Goal: Book appointment/travel/reservation

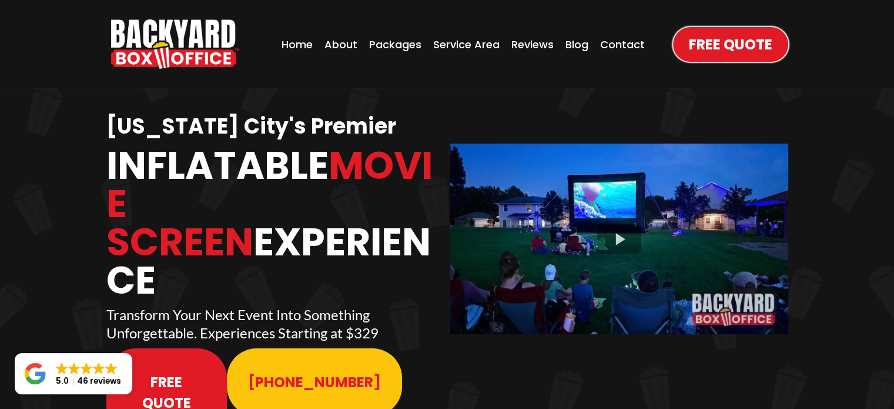
click at [404, 37] on div "Packages" at bounding box center [395, 44] width 59 height 23
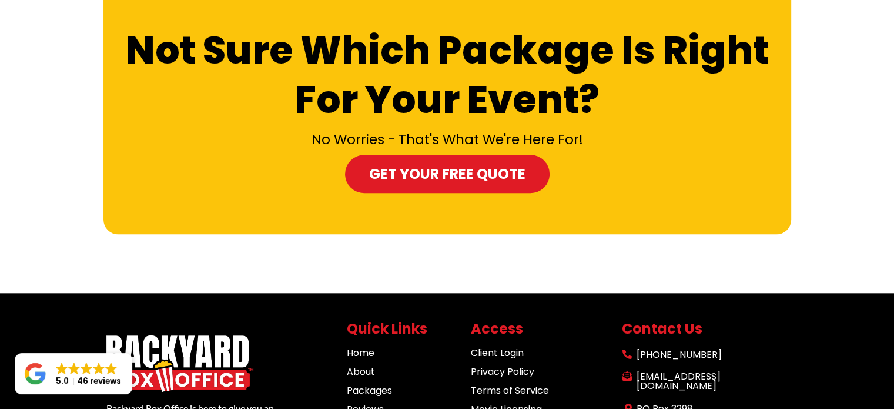
scroll to position [1133, 0]
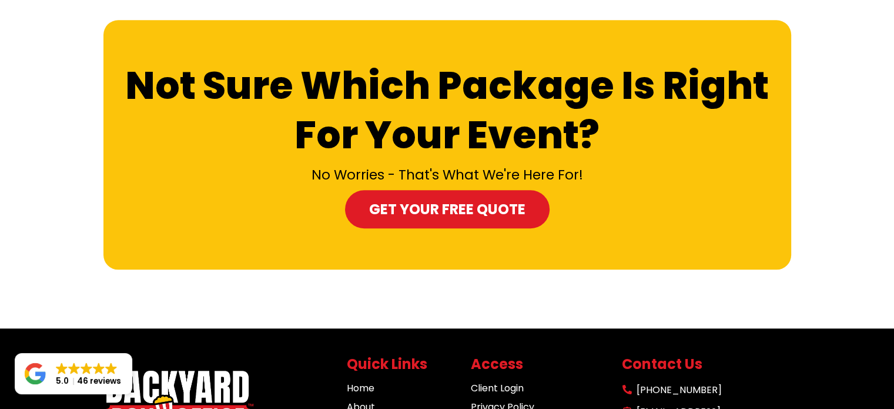
drag, startPoint x: 460, startPoint y: 178, endPoint x: 419, endPoint y: 187, distance: 42.2
click at [419, 199] on span "Get your Free Quote" at bounding box center [447, 209] width 156 height 21
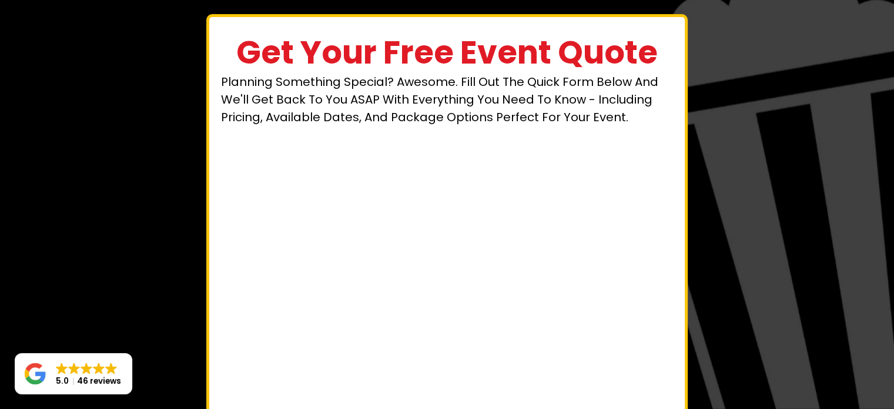
scroll to position [71, 0]
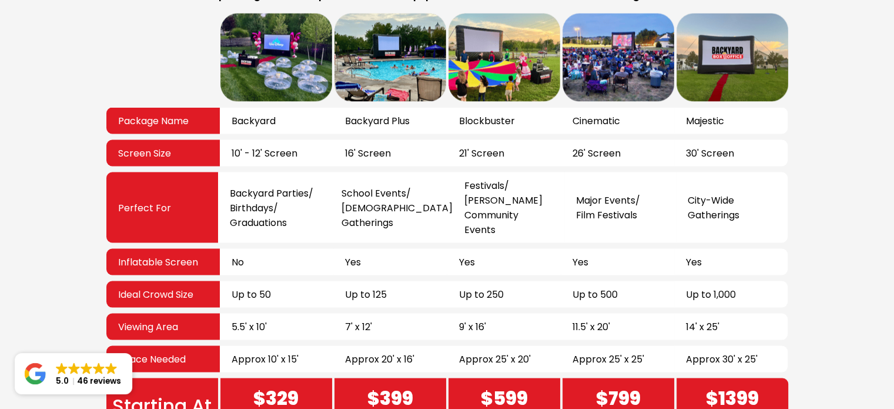
scroll to position [2151, 0]
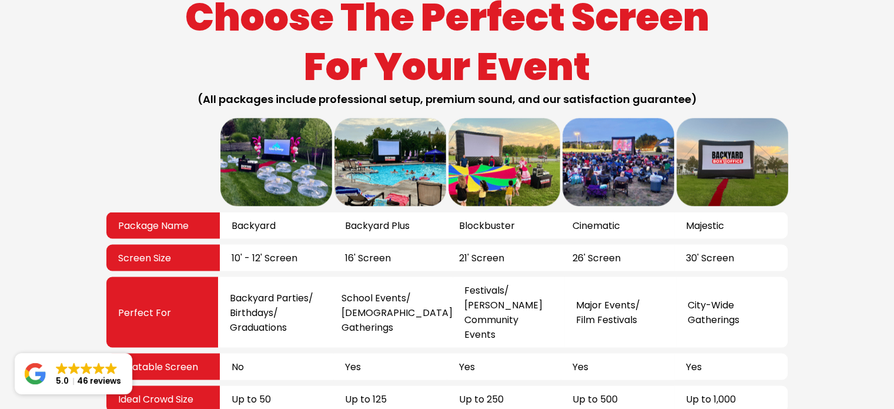
scroll to position [2069, 0]
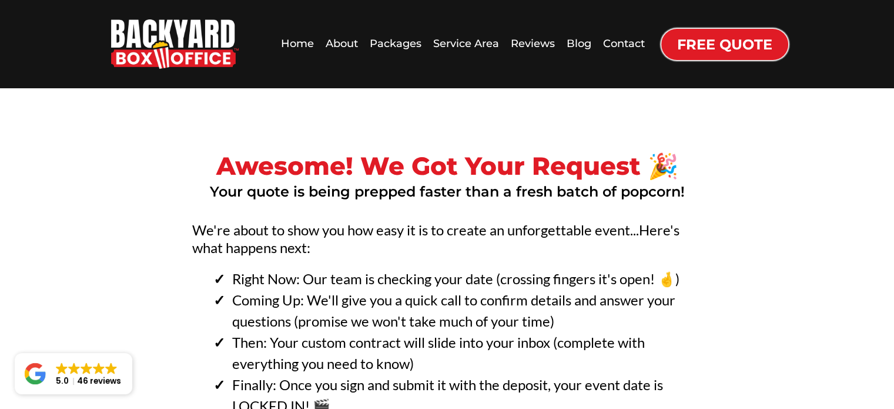
click at [400, 48] on div "Packages" at bounding box center [395, 43] width 59 height 23
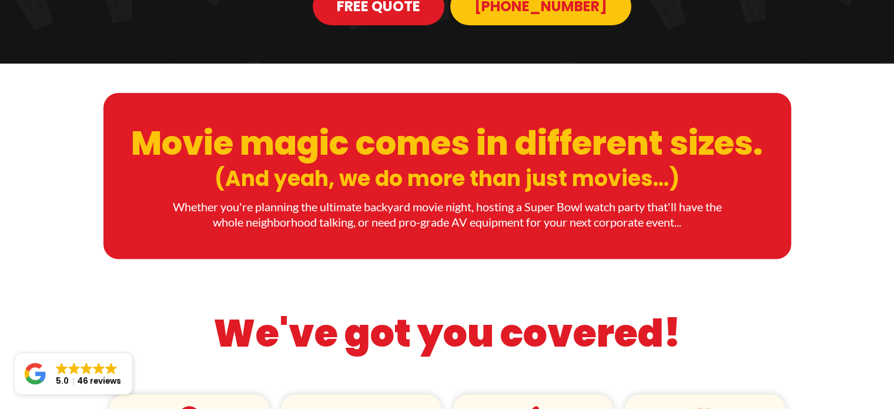
scroll to position [341, 0]
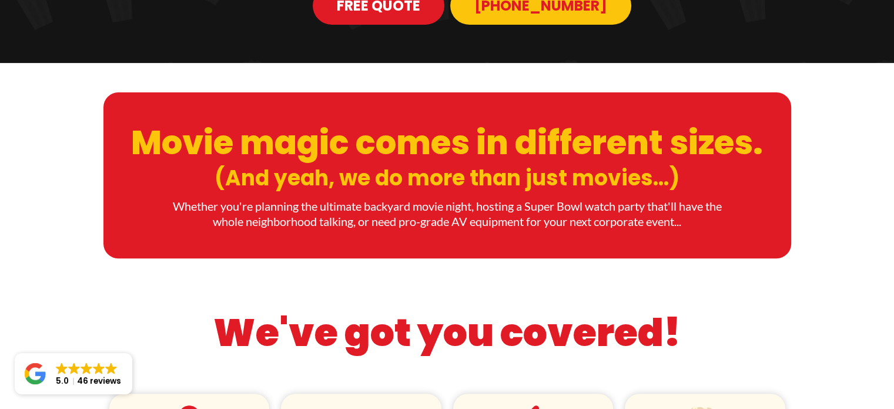
click at [466, 270] on div "Movie magic comes in different sizes. (And yeah, we do more than just movies...…" at bounding box center [447, 166] width 894 height 207
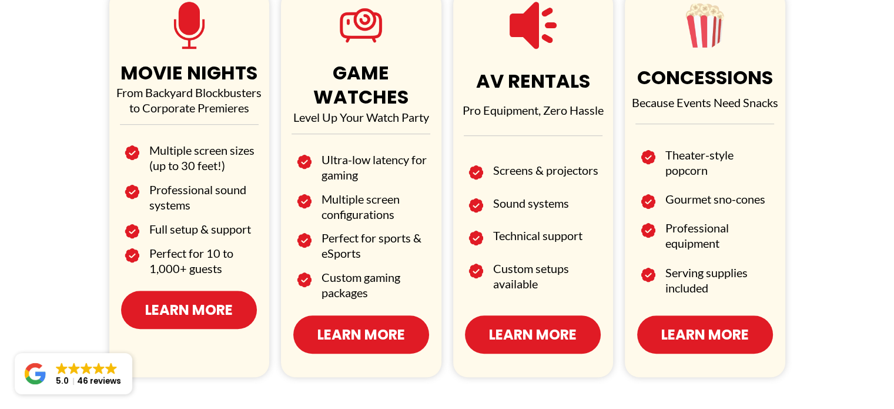
scroll to position [743, 0]
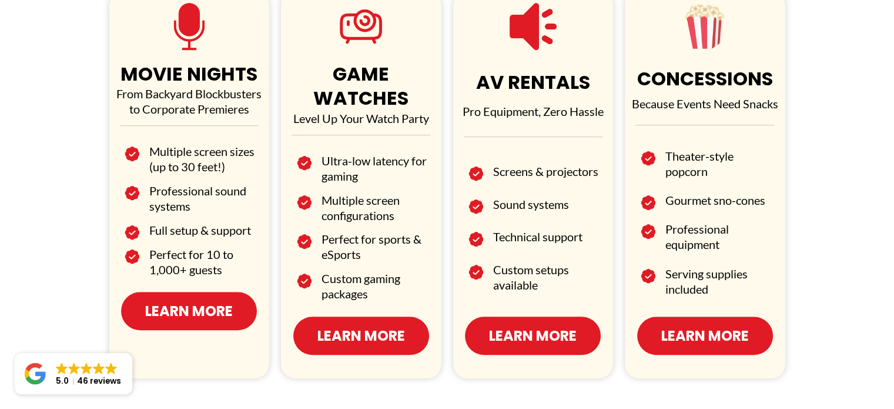
click at [724, 325] on span "Learn More" at bounding box center [705, 335] width 88 height 21
